Goal: Participate in discussion: Engage in conversation with other users on a specific topic

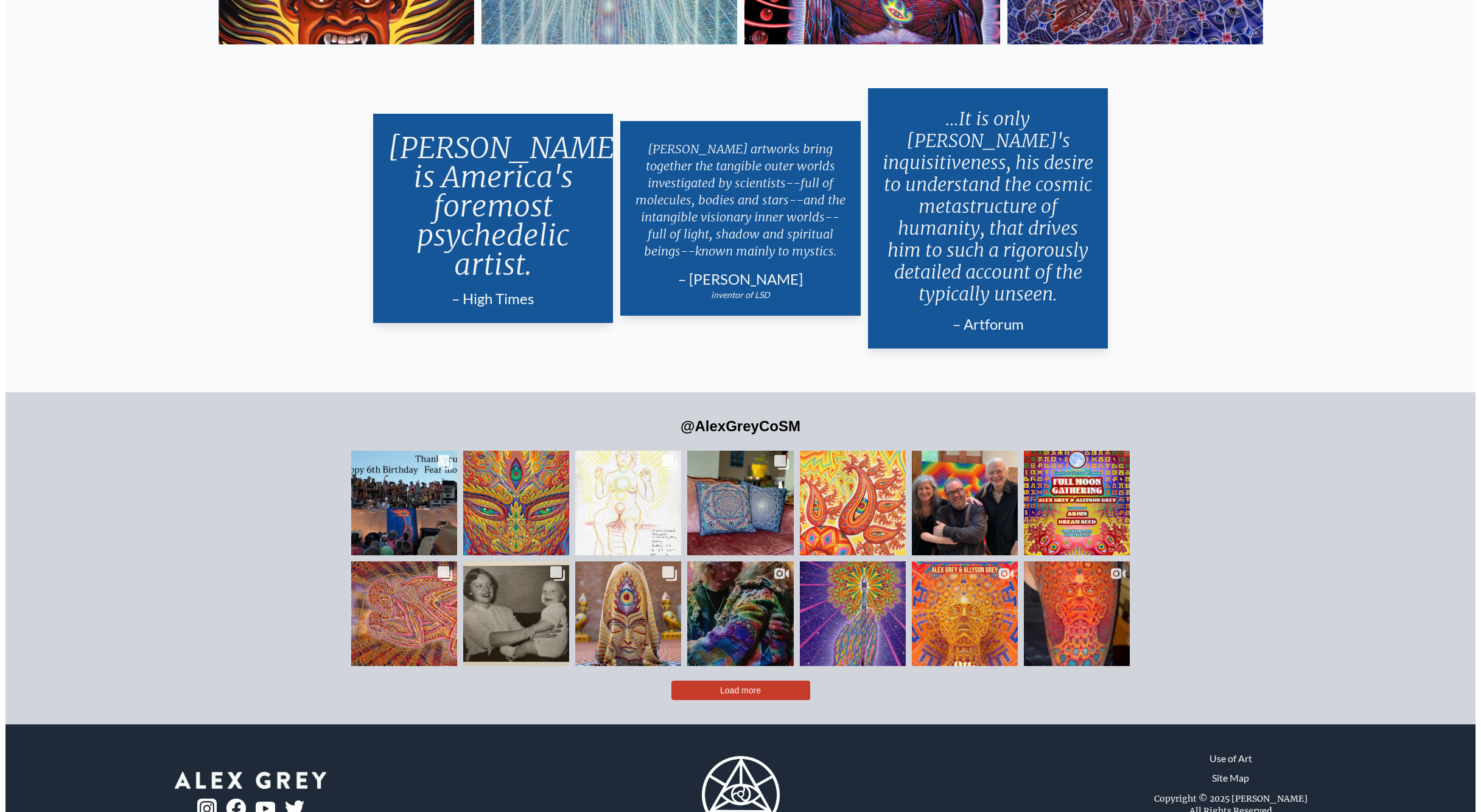
scroll to position [3157, 0]
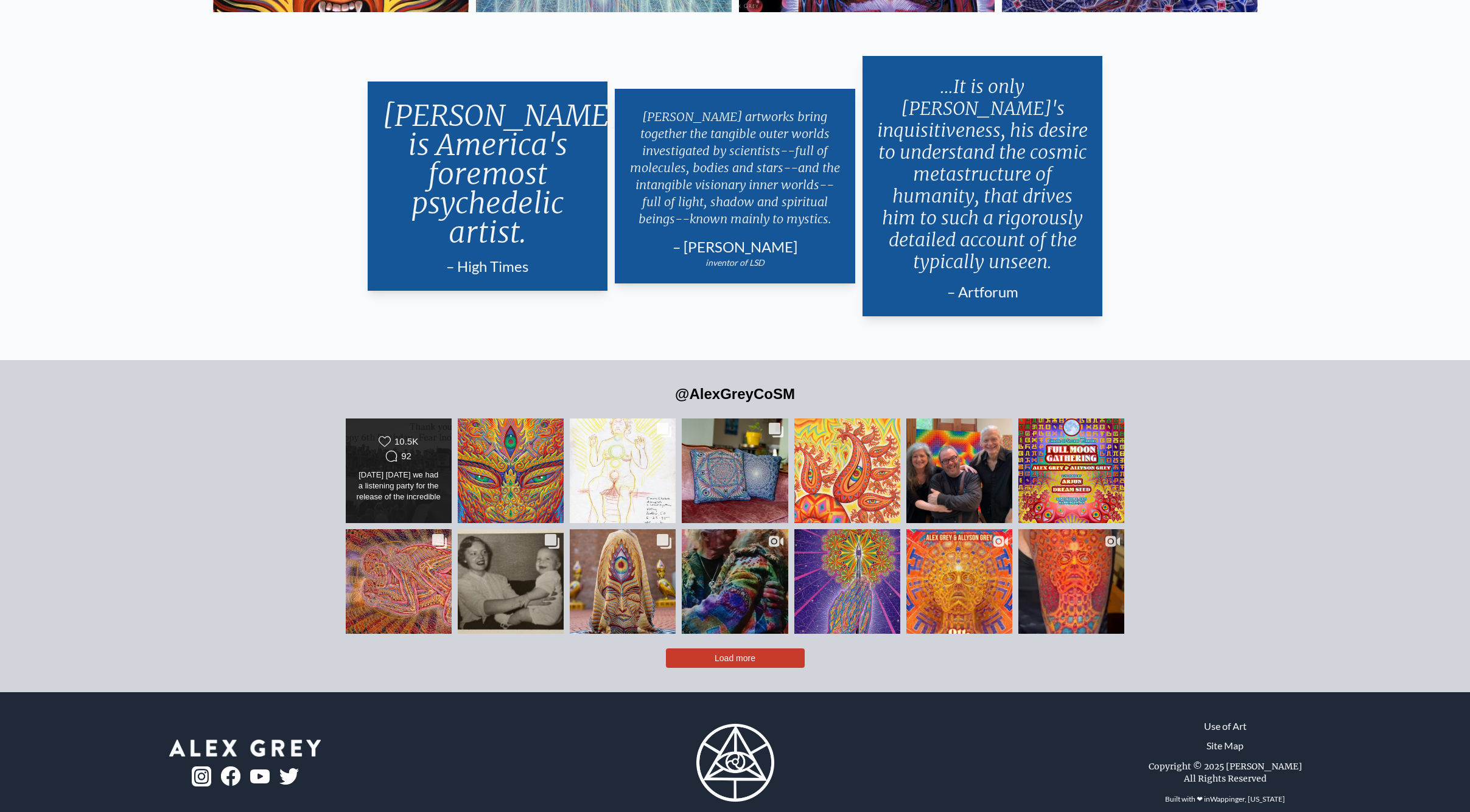
click at [399, 450] on div "Comments Count 92" at bounding box center [398, 456] width 42 height 12
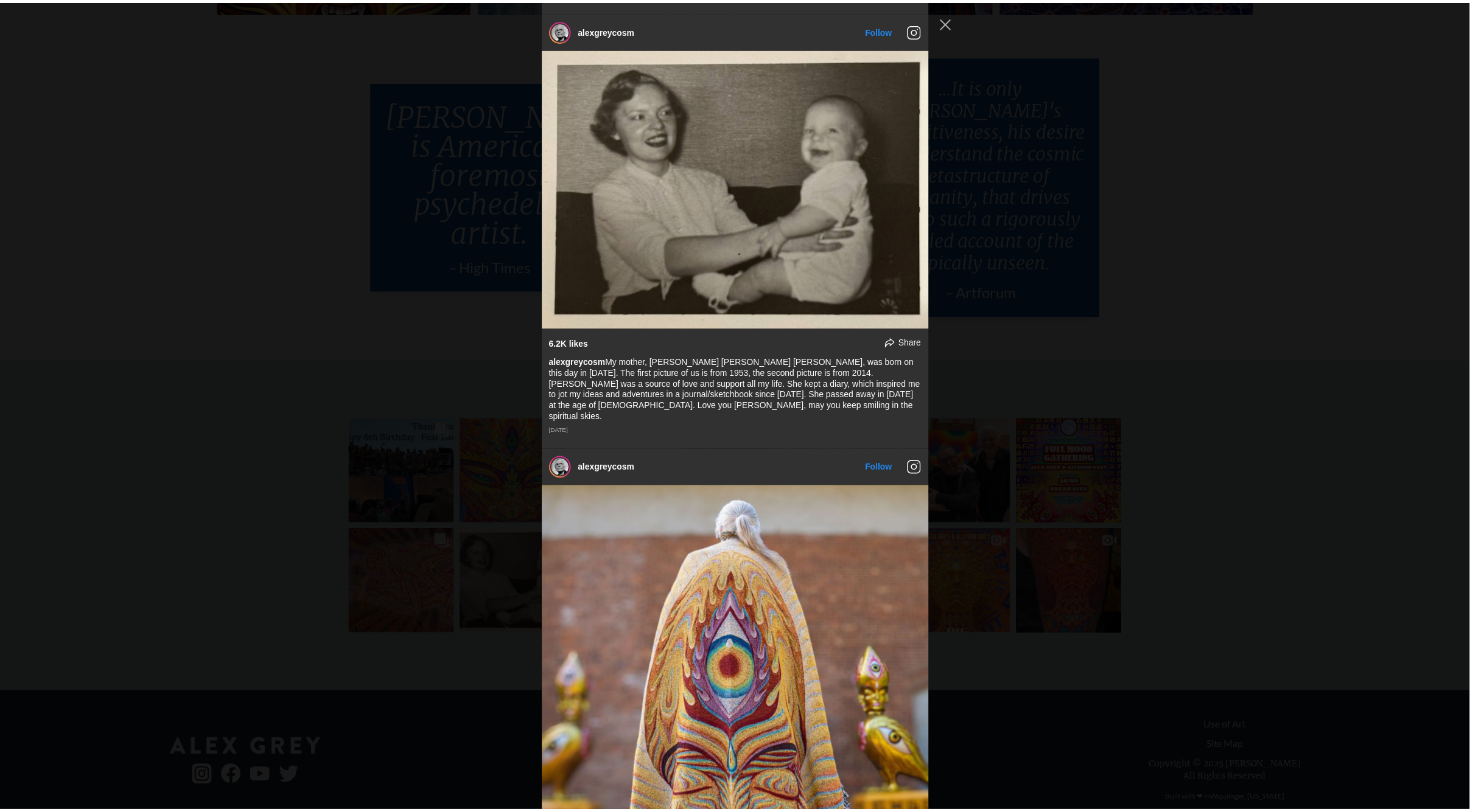
scroll to position [4708, 0]
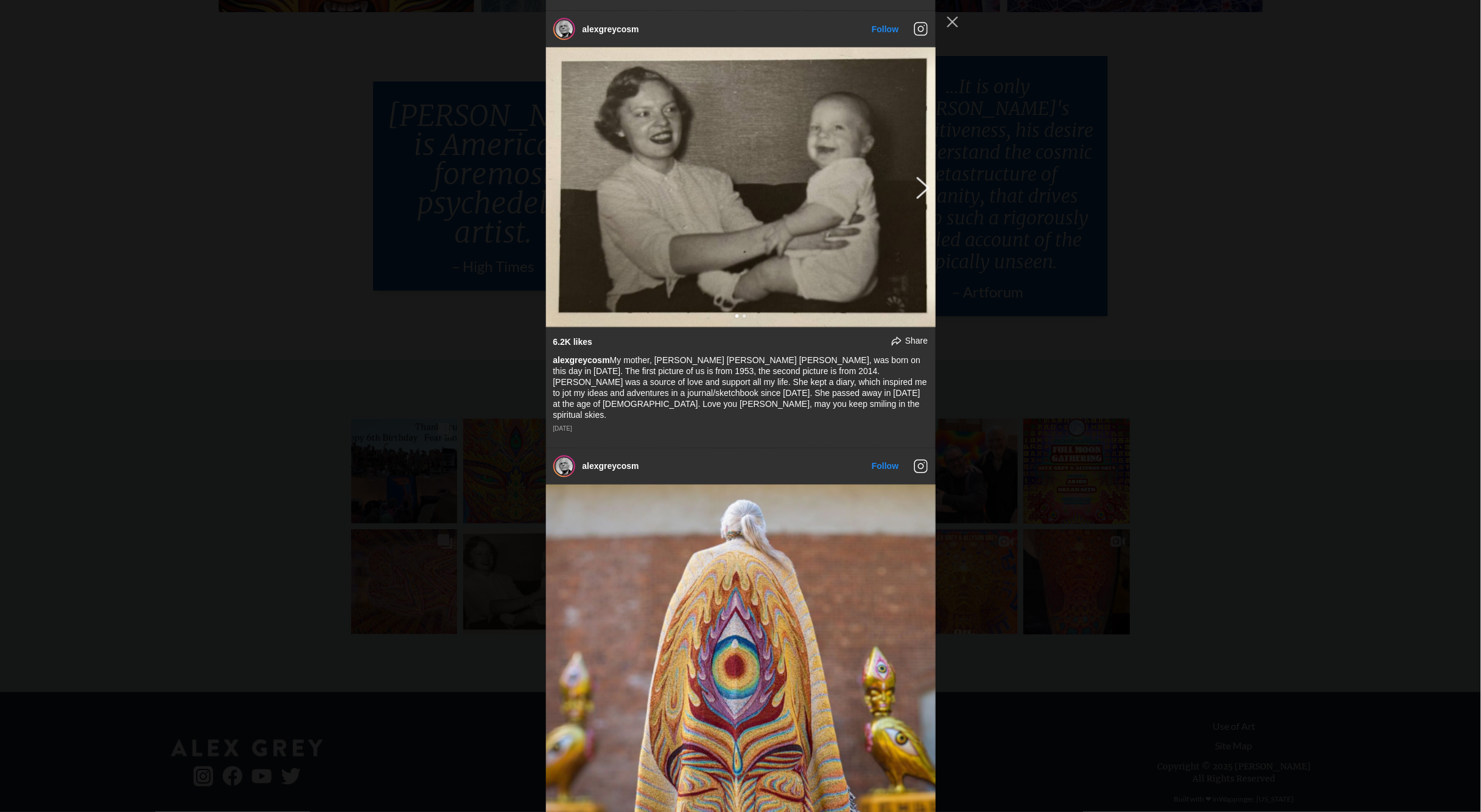
click at [914, 176] on button "Previous image" at bounding box center [921, 187] width 15 height 22
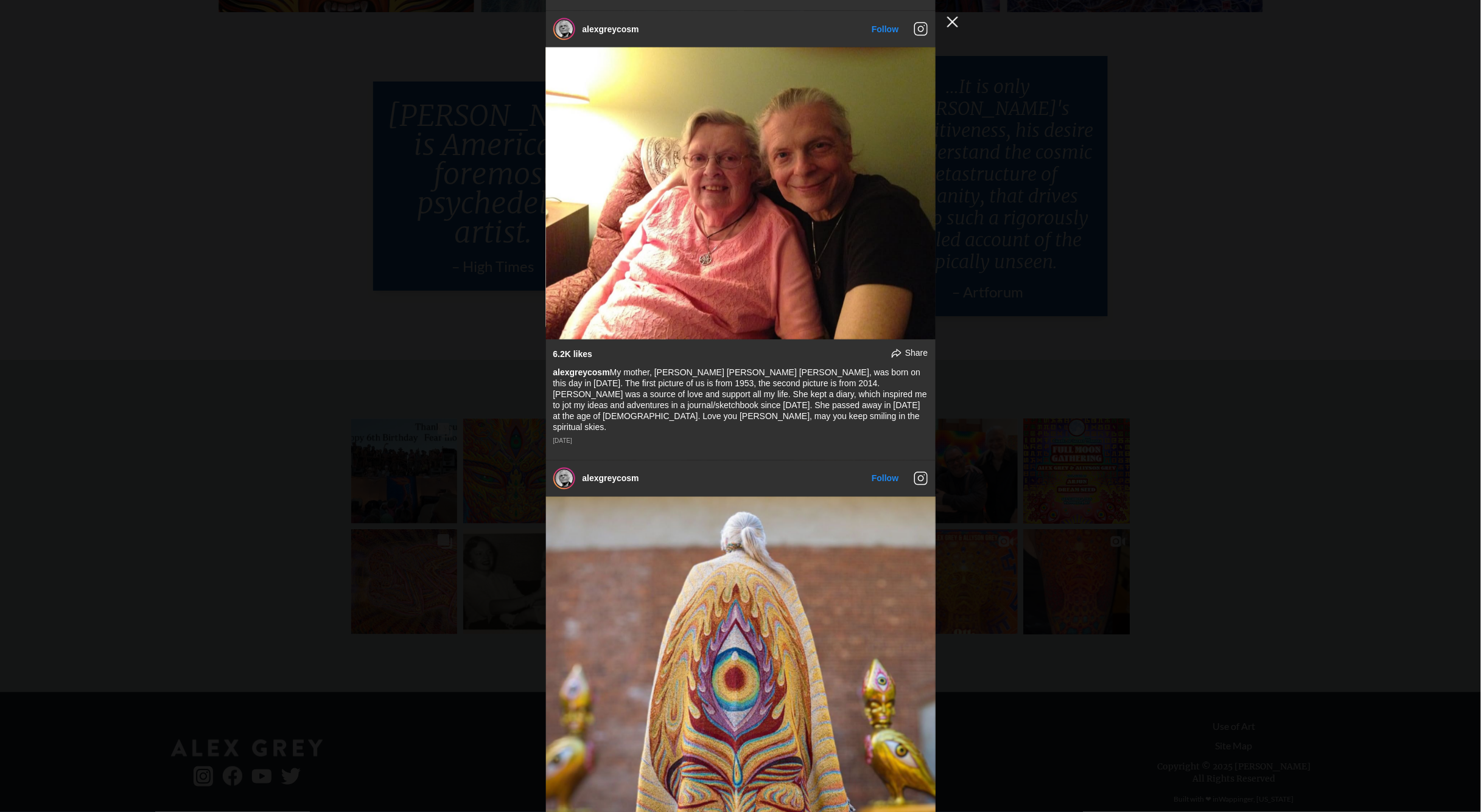
click at [952, 19] on button "Close Instagram Feed Popup" at bounding box center [952, 21] width 19 height 19
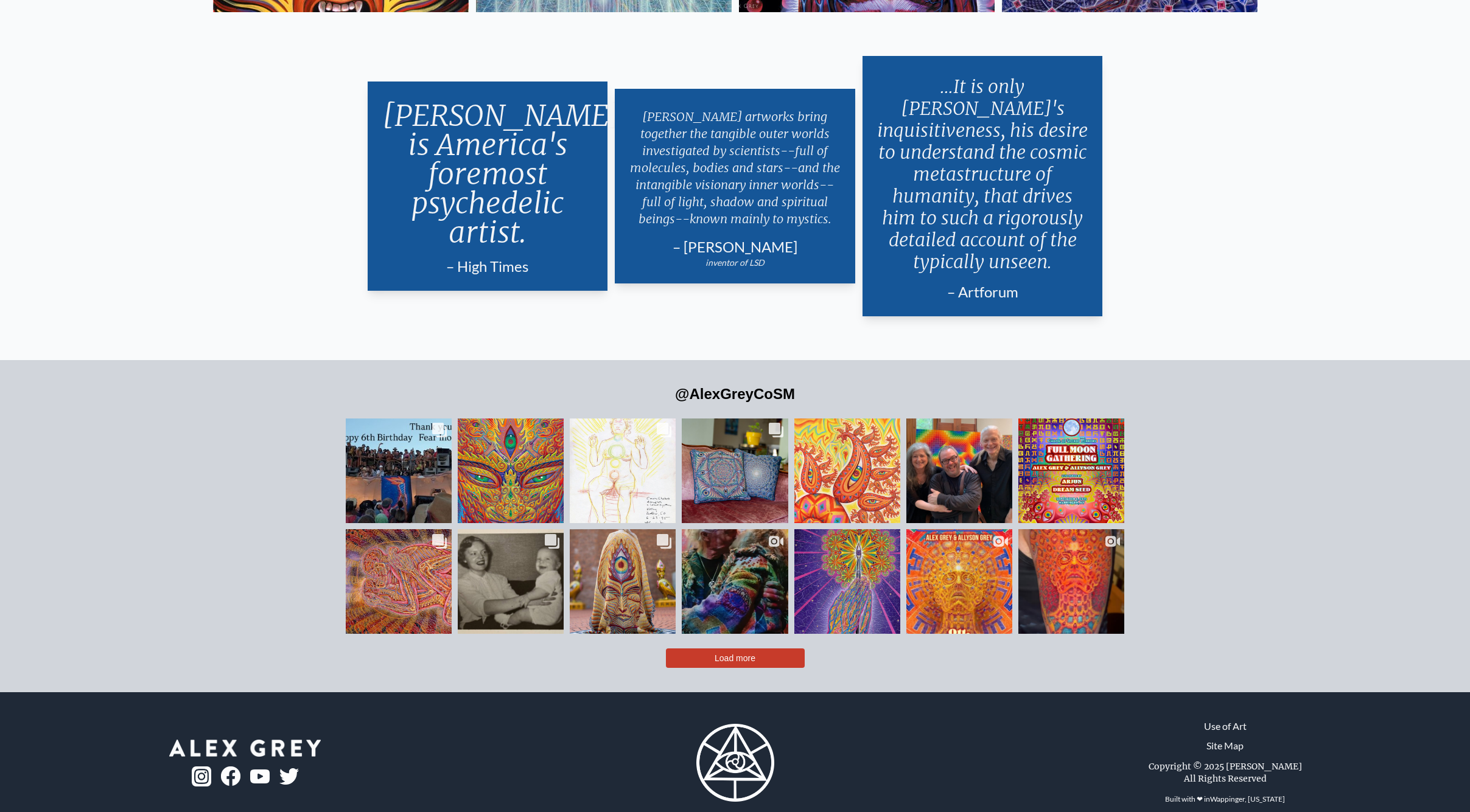
click at [203, 649] on img at bounding box center [201, 776] width 19 height 19
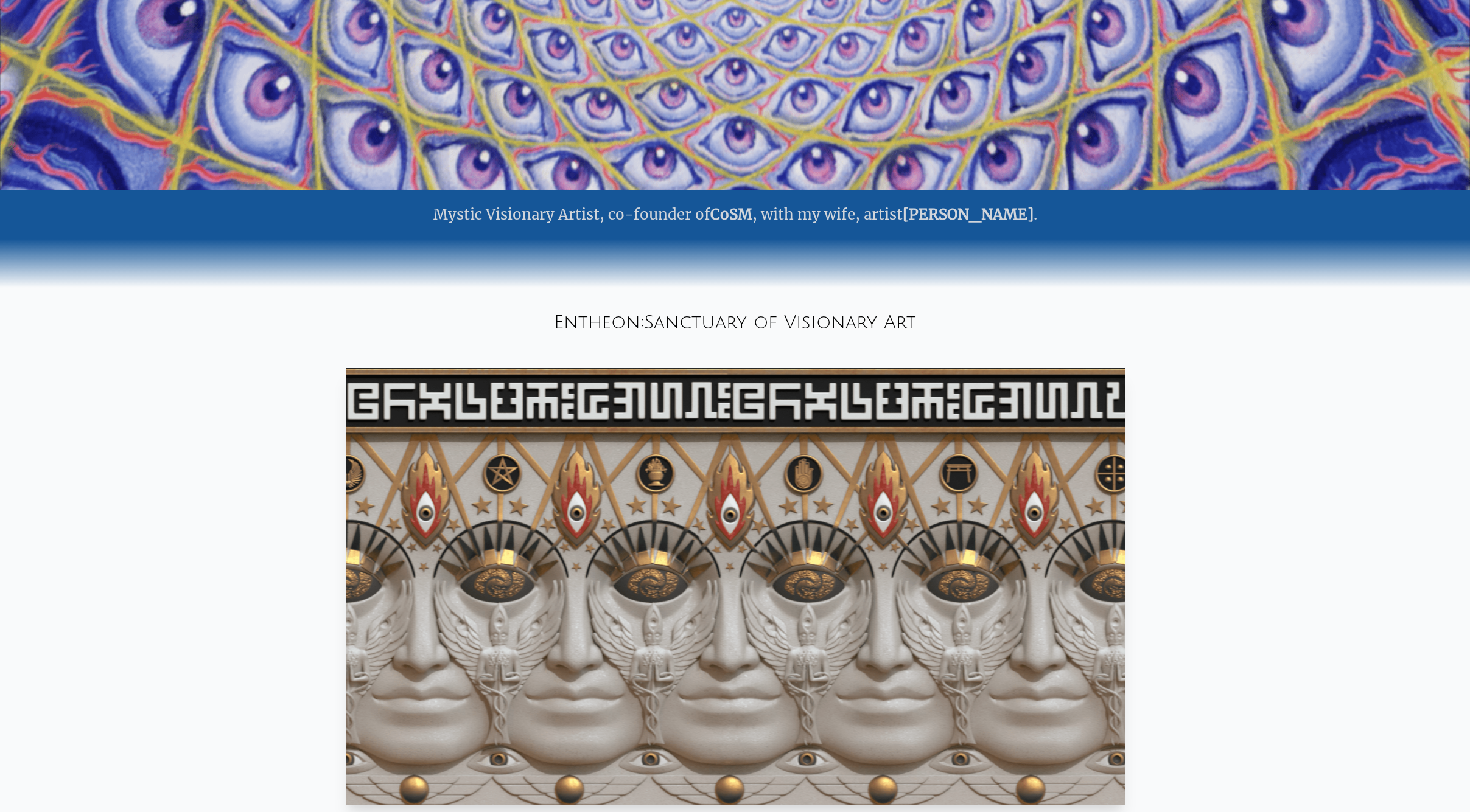
scroll to position [0, 0]
